Goal: Task Accomplishment & Management: Use online tool/utility

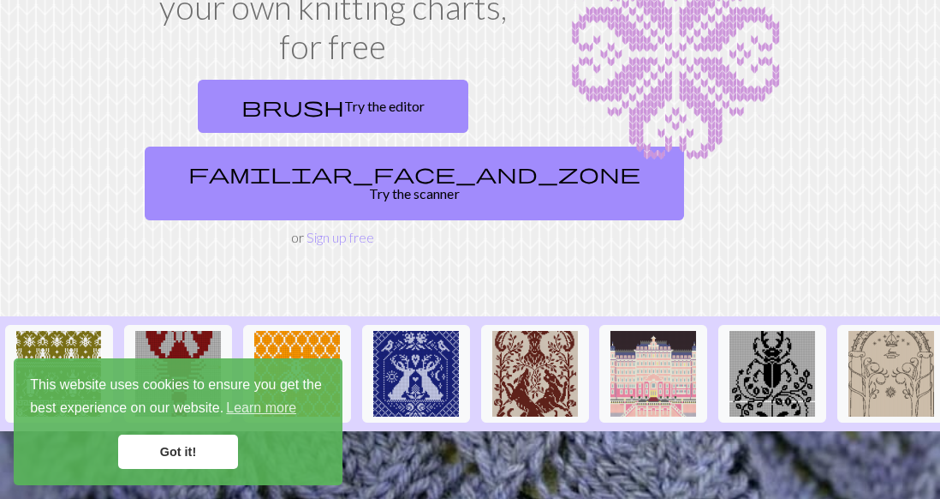
scroll to position [184, 0]
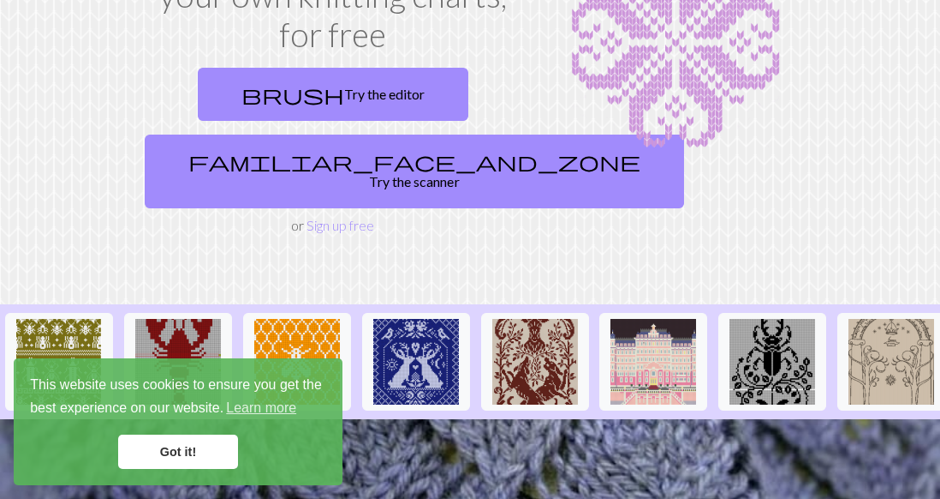
click at [174, 455] on link "Got it!" at bounding box center [178, 451] width 120 height 34
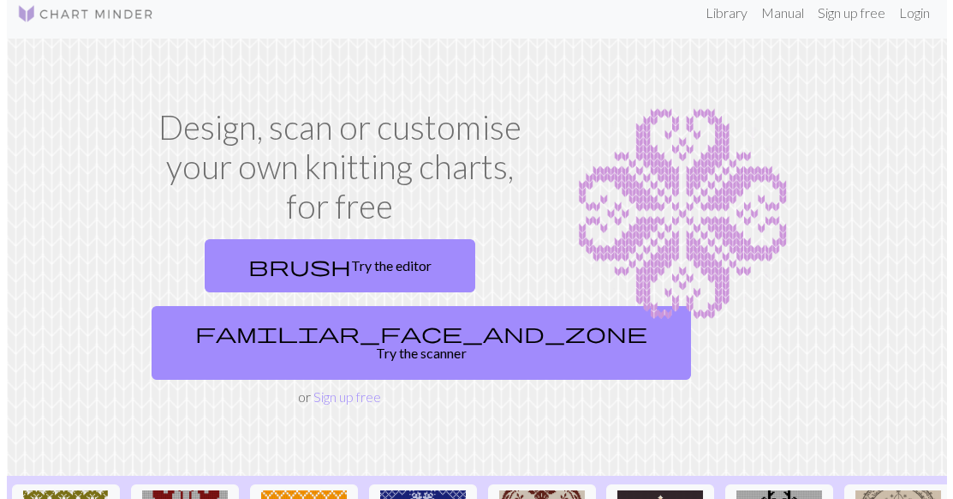
scroll to position [0, 0]
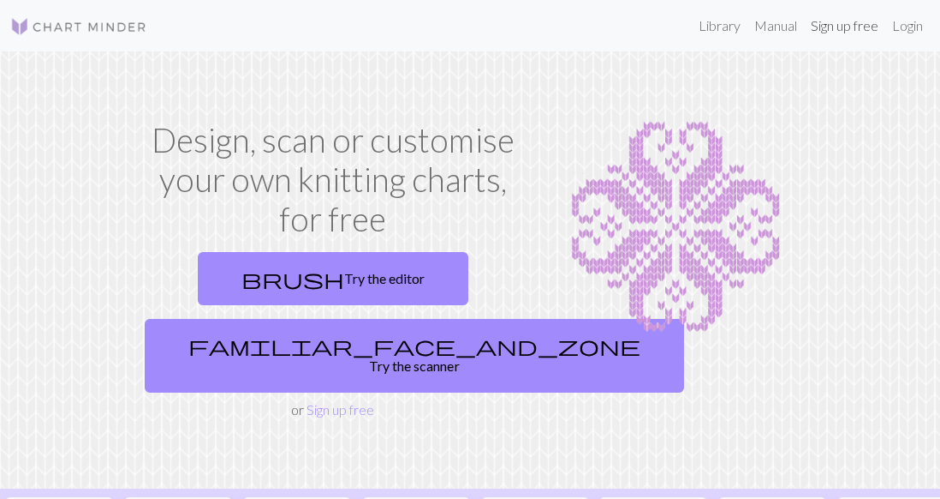
click at [841, 31] on link "Sign up free" at bounding box center [844, 26] width 81 height 34
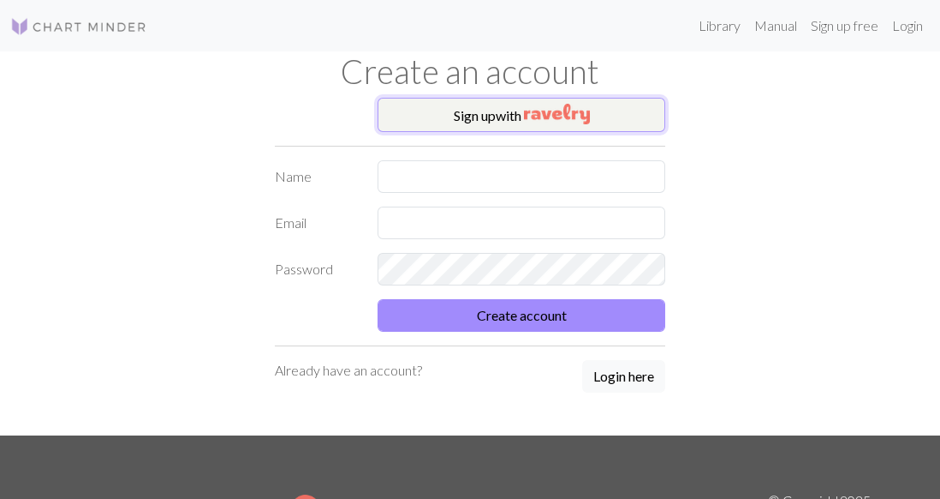
click at [594, 110] on button "Sign up with" at bounding box center [522, 115] width 288 height 34
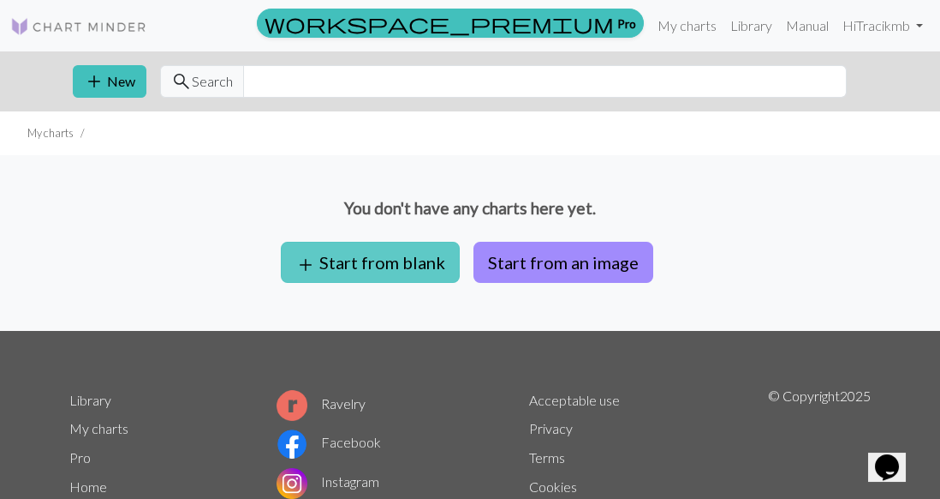
click at [385, 255] on button "add Start from blank" at bounding box center [370, 262] width 179 height 41
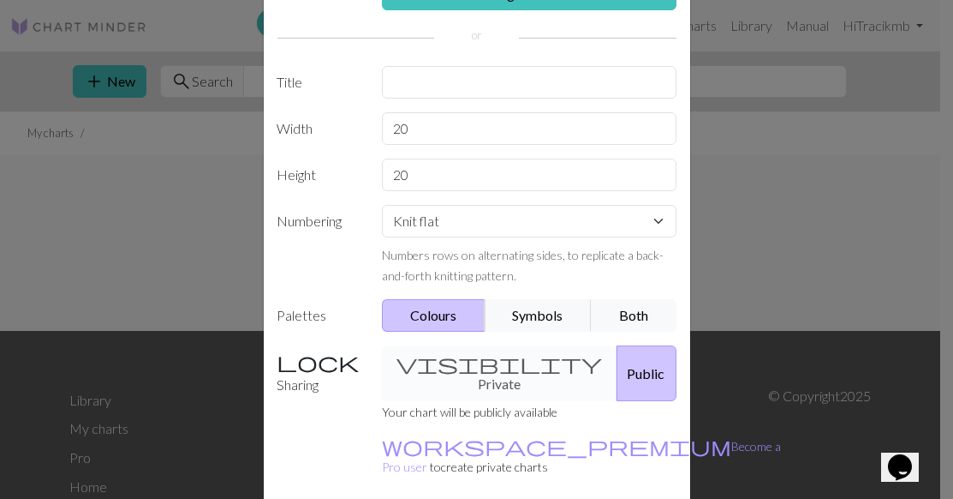
scroll to position [117, 0]
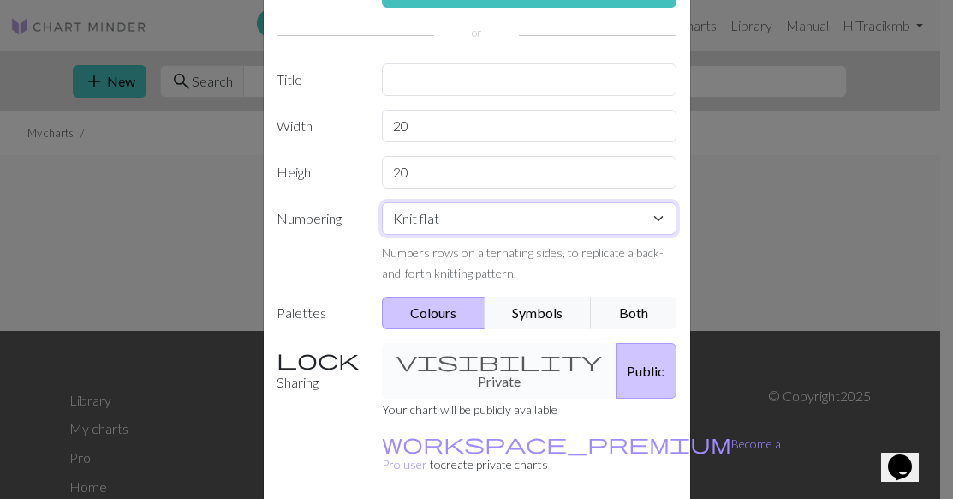
click at [654, 212] on select "Knit flat Knit in the round Lace knitting Cross stitch" at bounding box center [529, 218] width 295 height 33
click at [382, 202] on select "Knit flat Knit in the round Lace knitting Cross stitch" at bounding box center [529, 218] width 295 height 33
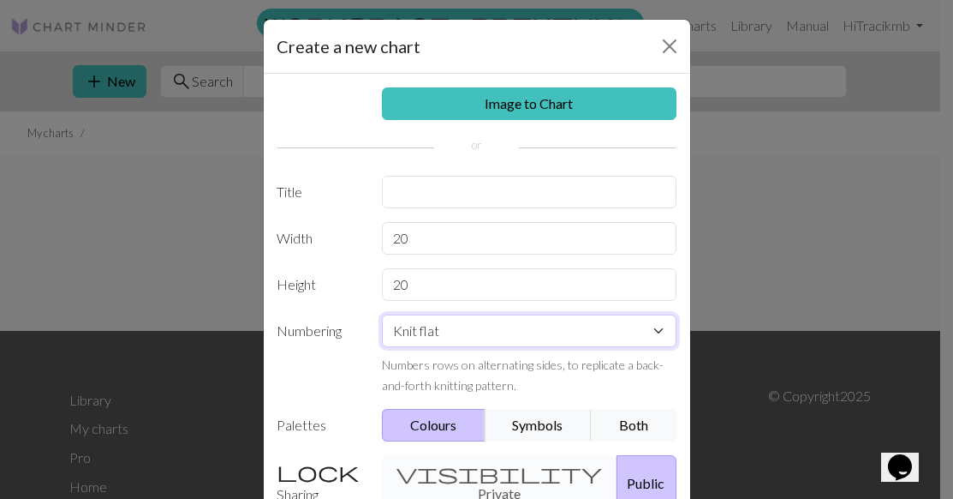
scroll to position [0, 0]
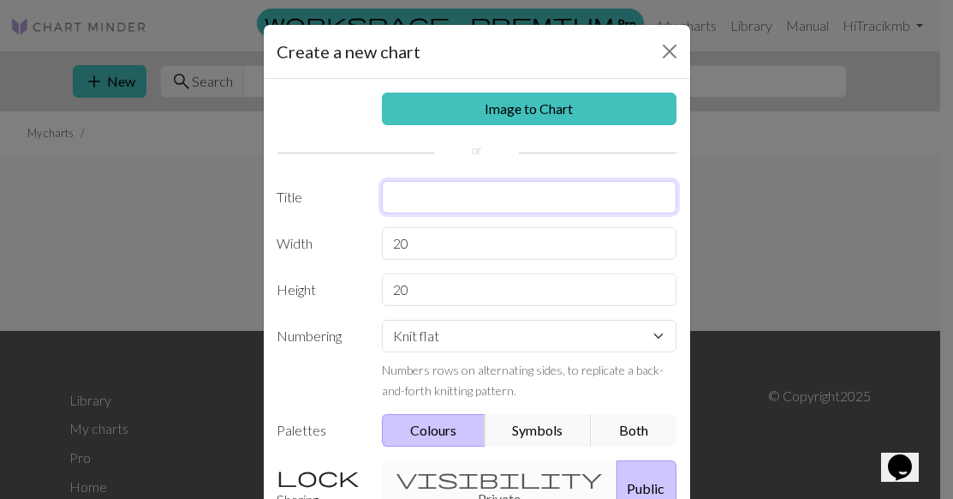
click at [490, 195] on input "text" at bounding box center [529, 197] width 295 height 33
type input "Star"
click at [532, 430] on button "Symbols" at bounding box center [539, 430] width 108 height 33
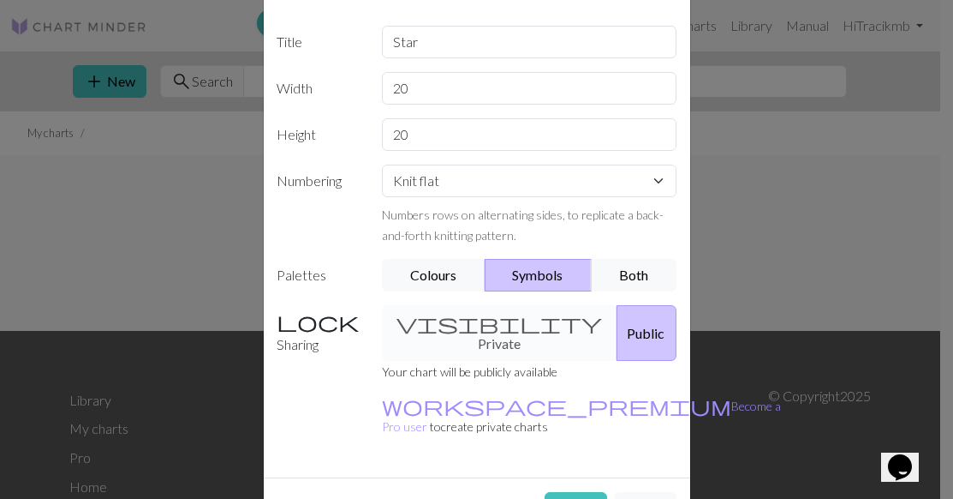
scroll to position [159, 0]
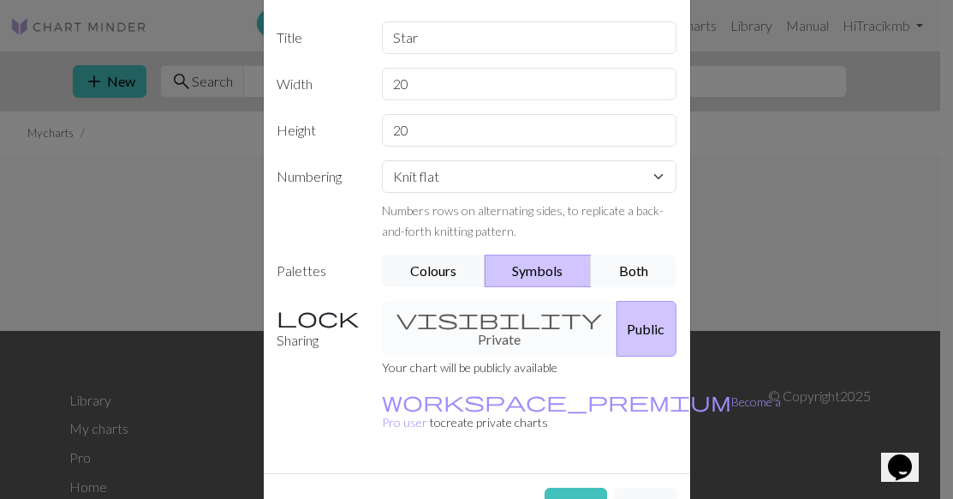
click at [630, 275] on button "Both" at bounding box center [634, 270] width 86 height 33
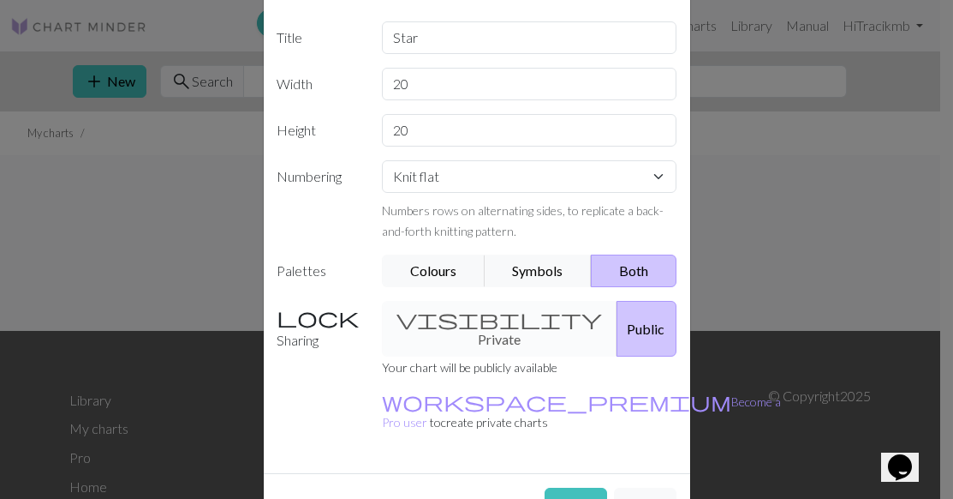
click at [475, 317] on div "visibility Private Public" at bounding box center [529, 329] width 315 height 56
click at [487, 318] on div "visibility Private Public" at bounding box center [529, 329] width 315 height 56
click at [486, 327] on div "visibility Private Public" at bounding box center [529, 329] width 315 height 56
click at [579, 487] on button "Create" at bounding box center [576, 503] width 63 height 33
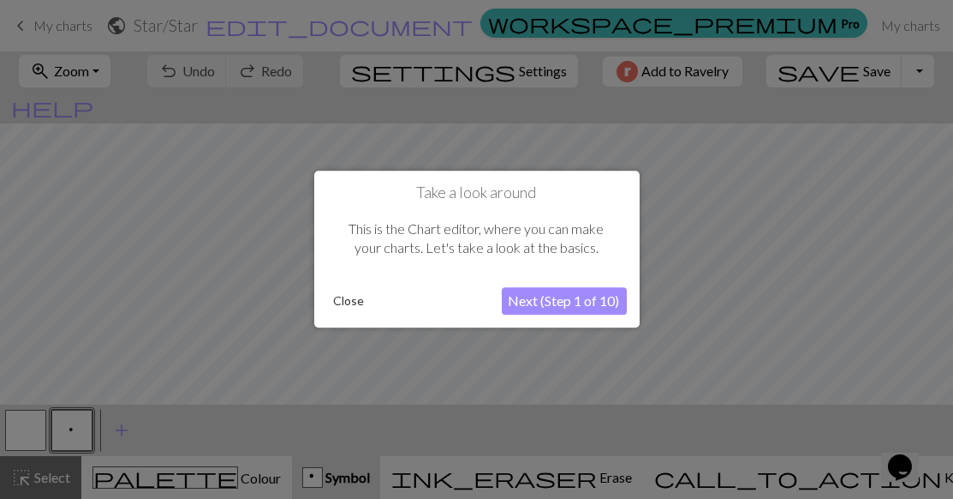
click at [577, 304] on button "Next (Step 1 of 10)" at bounding box center [564, 301] width 125 height 27
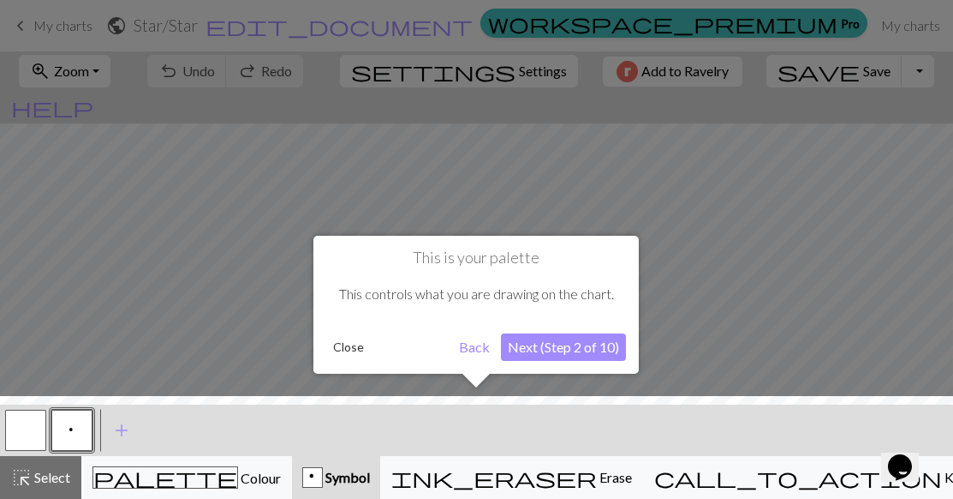
click at [576, 348] on button "Next (Step 2 of 10)" at bounding box center [563, 346] width 125 height 27
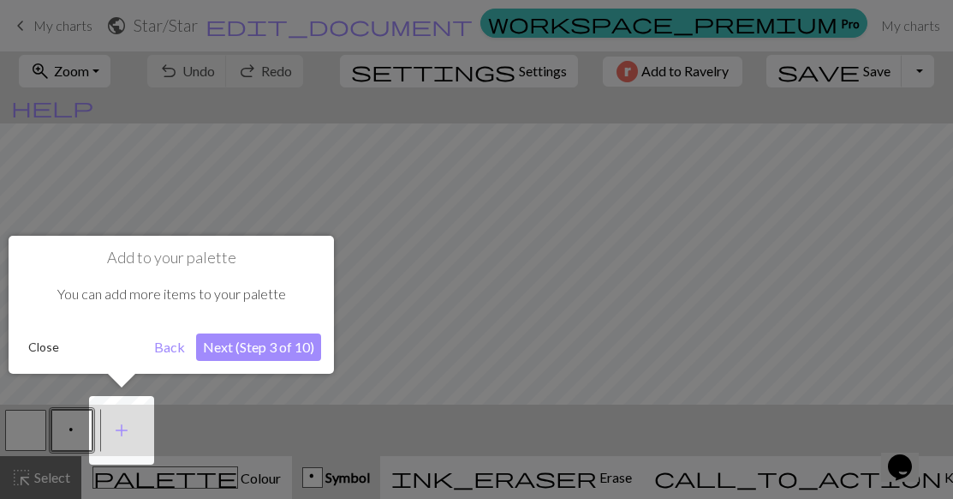
click at [278, 348] on button "Next (Step 3 of 10)" at bounding box center [258, 346] width 125 height 27
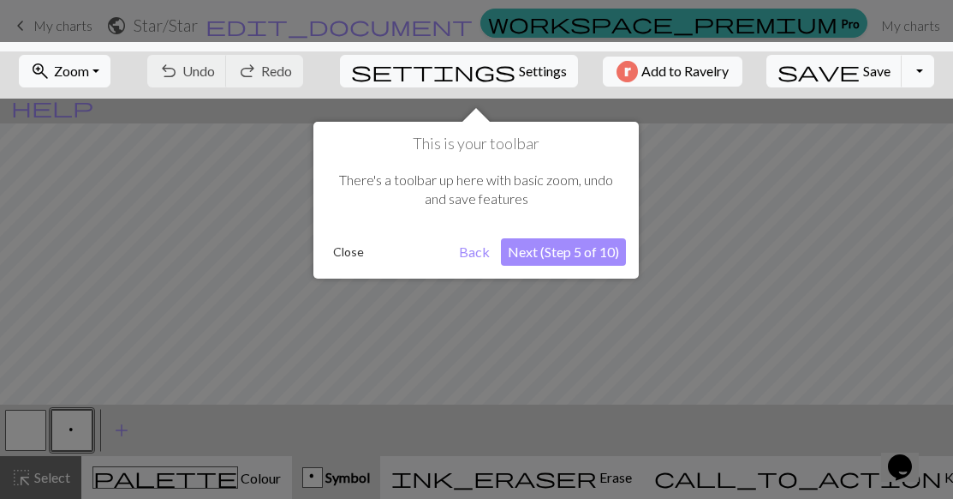
click at [588, 253] on button "Next (Step 5 of 10)" at bounding box center [563, 251] width 125 height 27
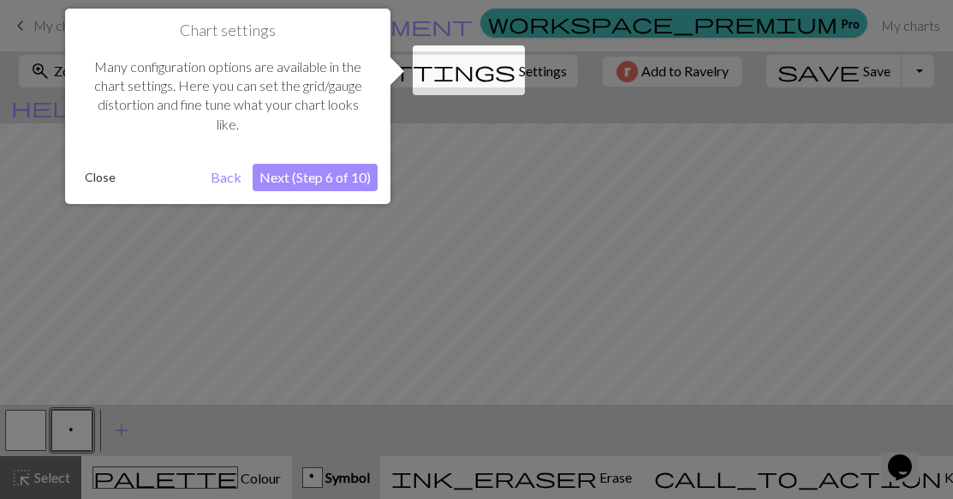
click at [346, 182] on button "Next (Step 6 of 10)" at bounding box center [315, 177] width 125 height 27
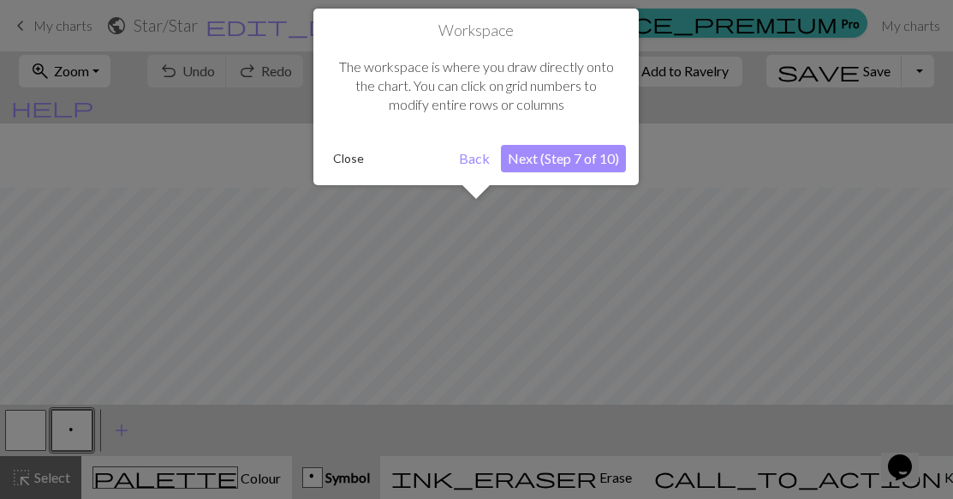
scroll to position [64, 0]
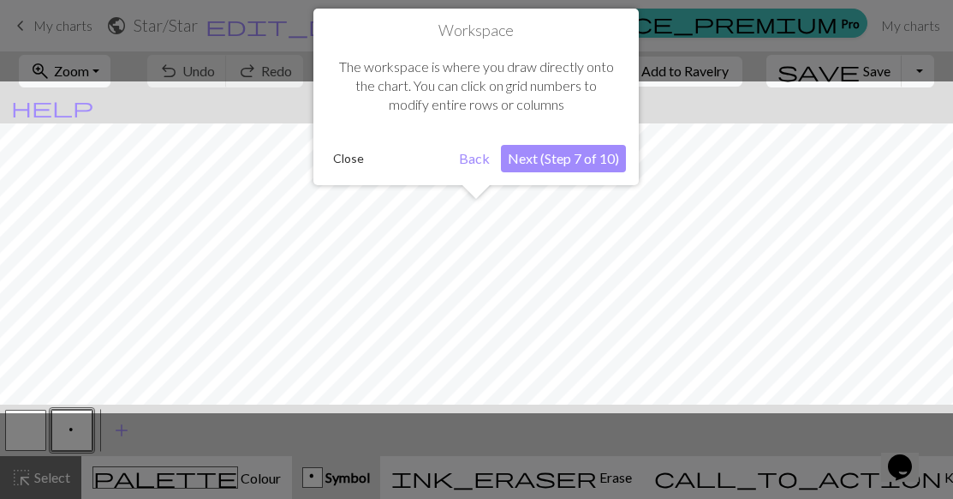
click at [598, 158] on button "Next (Step 7 of 10)" at bounding box center [563, 158] width 125 height 27
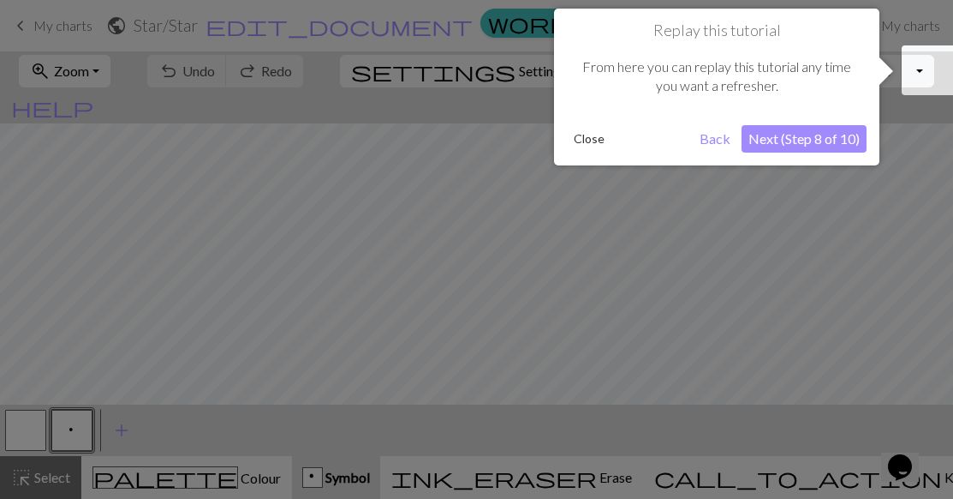
click at [815, 141] on button "Next (Step 8 of 10)" at bounding box center [804, 138] width 125 height 27
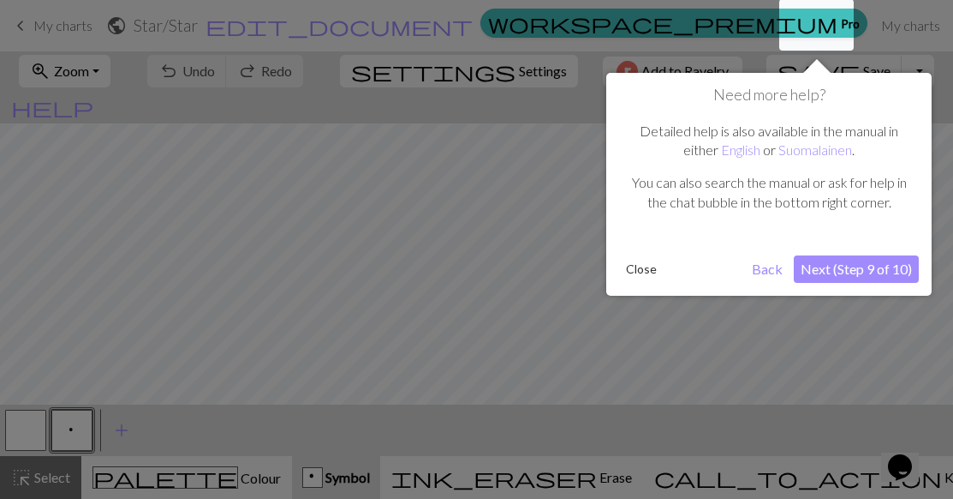
click at [833, 266] on button "Next (Step 9 of 10)" at bounding box center [856, 268] width 125 height 27
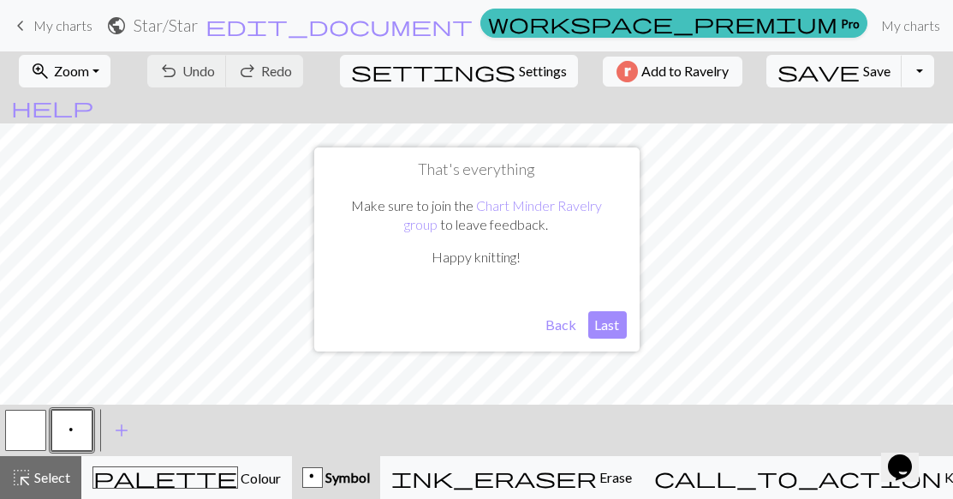
click at [605, 330] on button "Last" at bounding box center [607, 324] width 39 height 27
